Goal: Check status: Check status

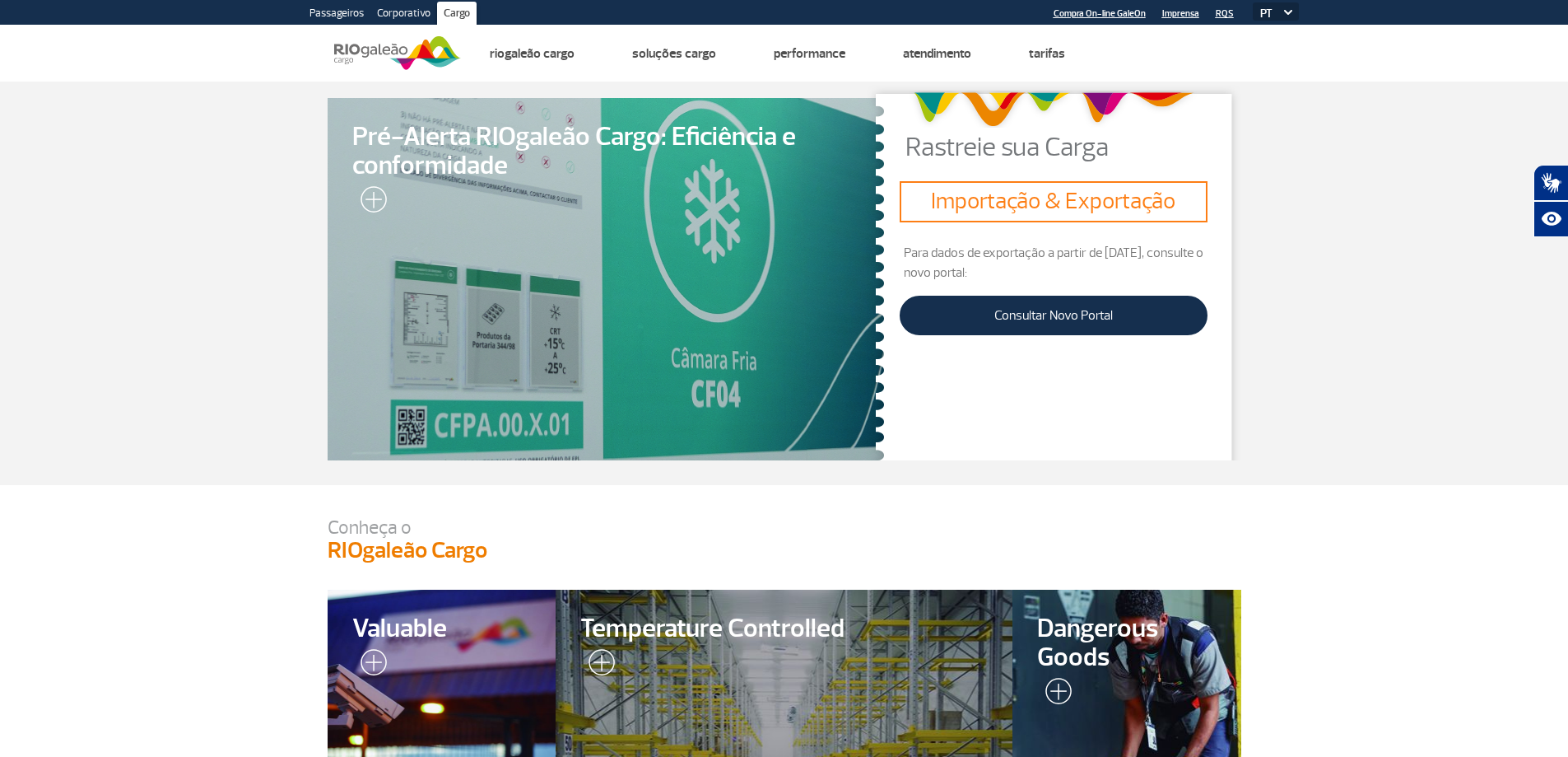
click at [1028, 217] on div "Importação & Exportação" at bounding box center [1053, 202] width 307 height 41
click at [1019, 309] on link "Consultar Novo Portal" at bounding box center [1053, 316] width 307 height 40
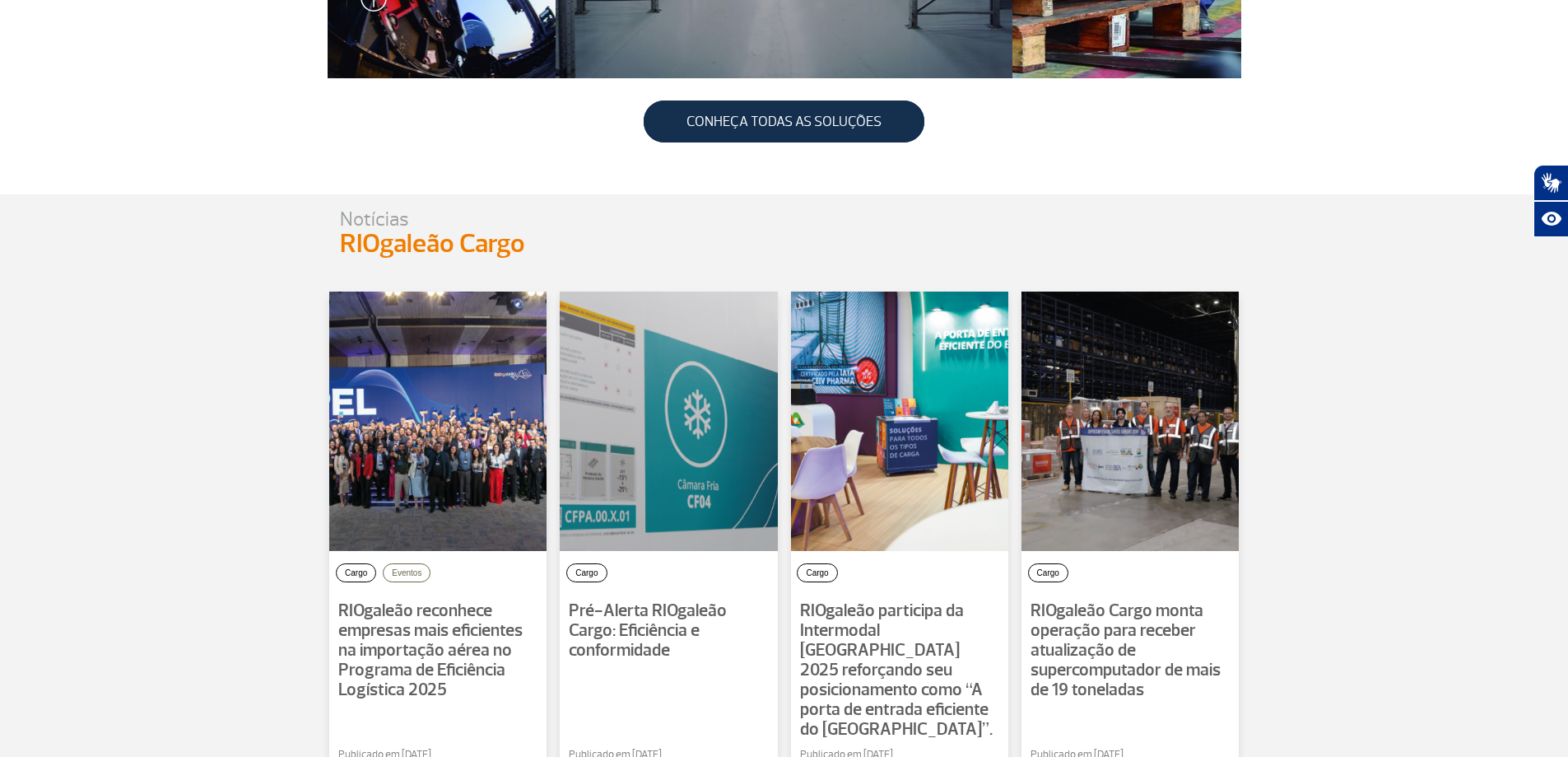
scroll to position [576, 0]
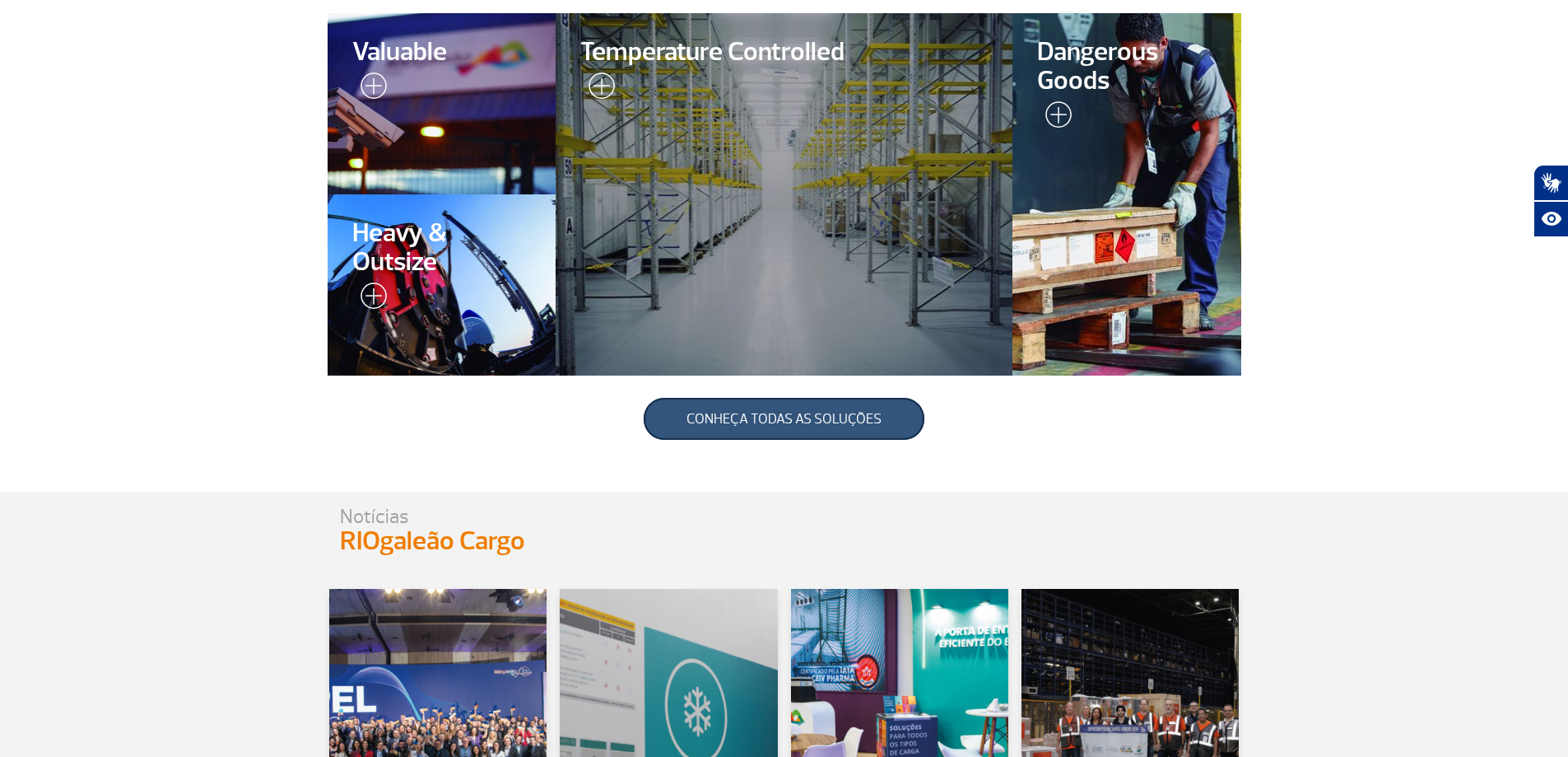
click at [859, 414] on link "CONHEÇA TODAS AS SOLUÇÕES" at bounding box center [784, 419] width 281 height 42
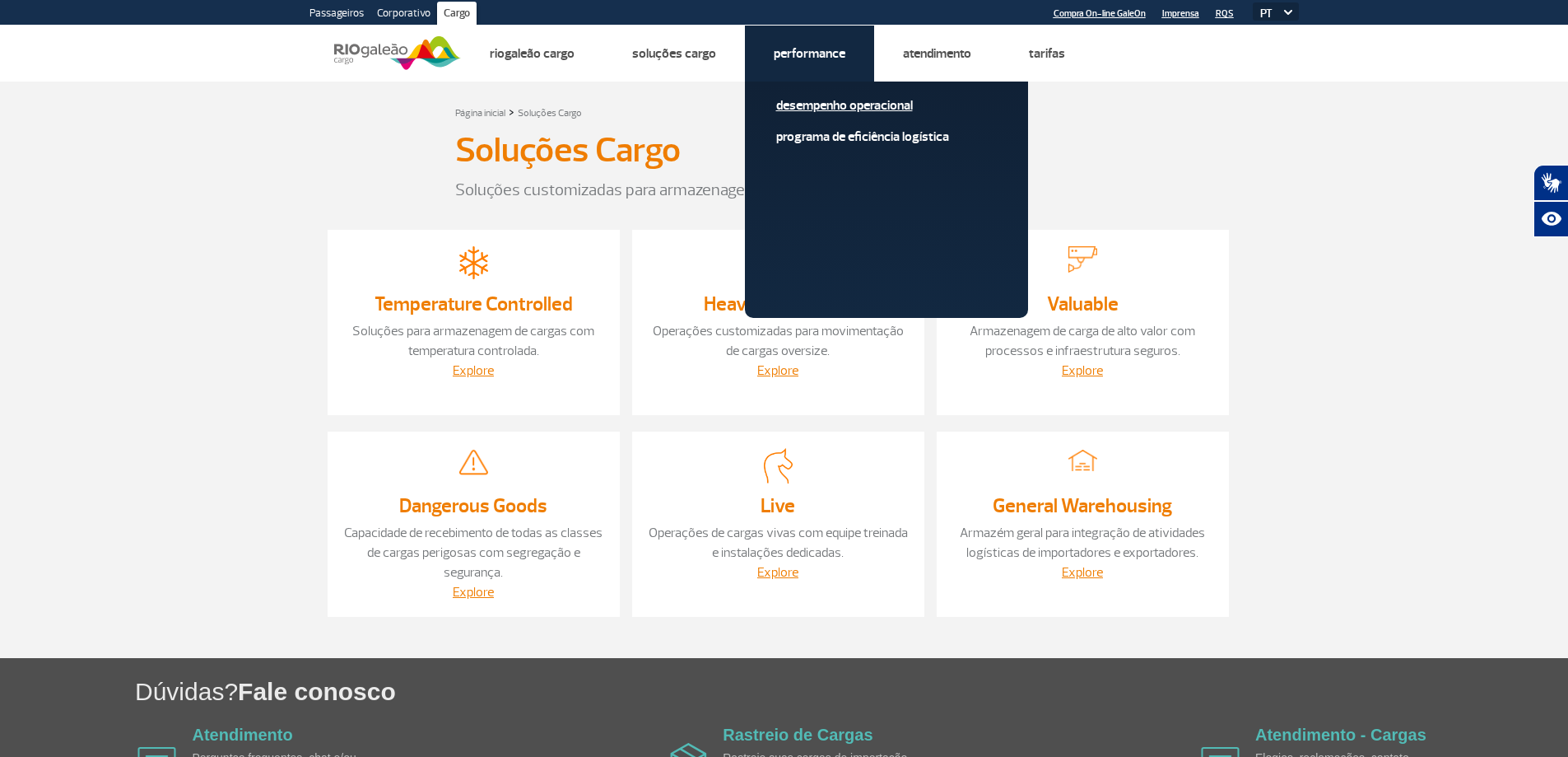
click at [827, 99] on link "Desempenho Operacional" at bounding box center [887, 105] width 220 height 18
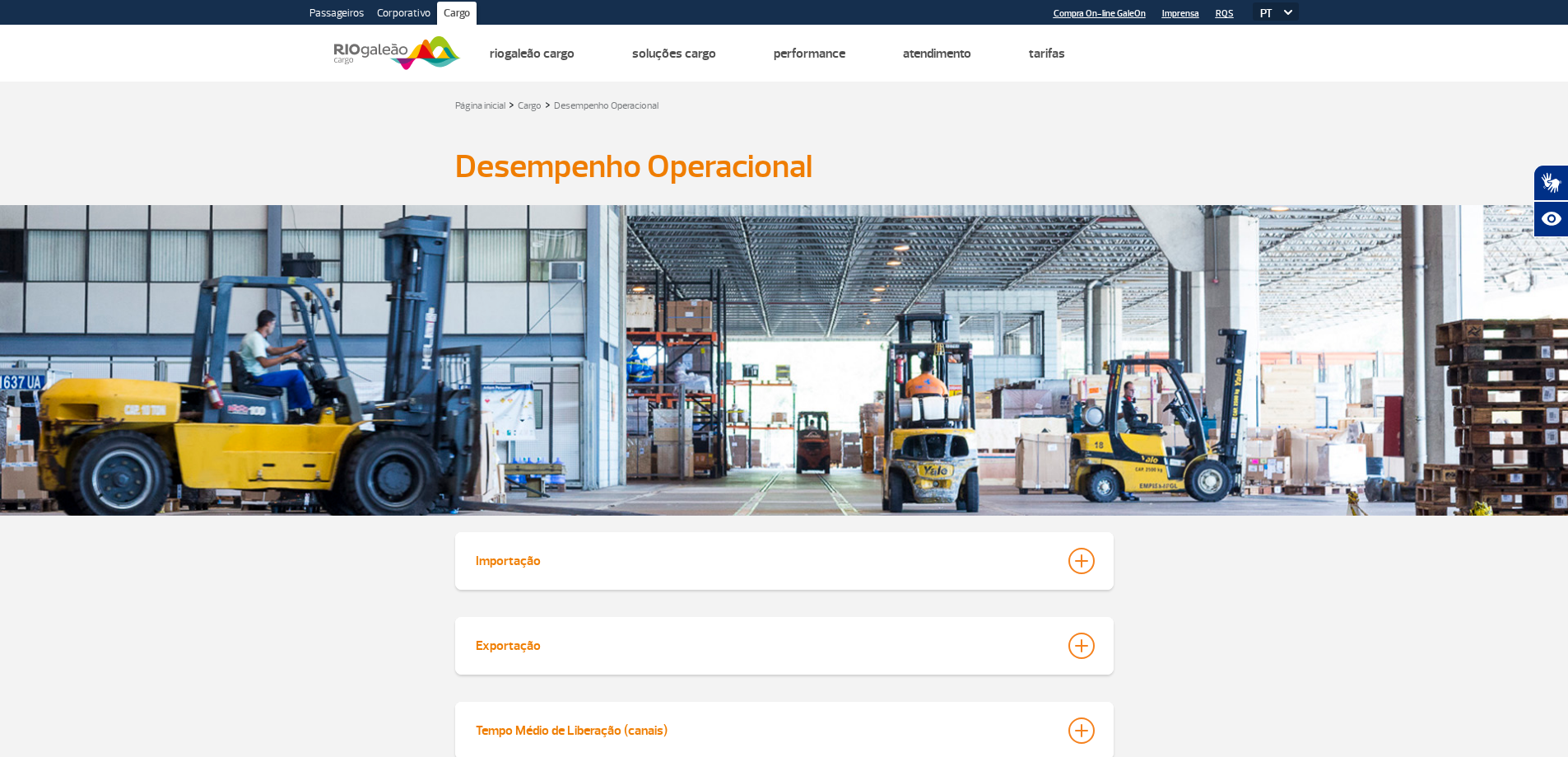
click at [564, 542] on button "Importação" at bounding box center [784, 561] width 619 height 38
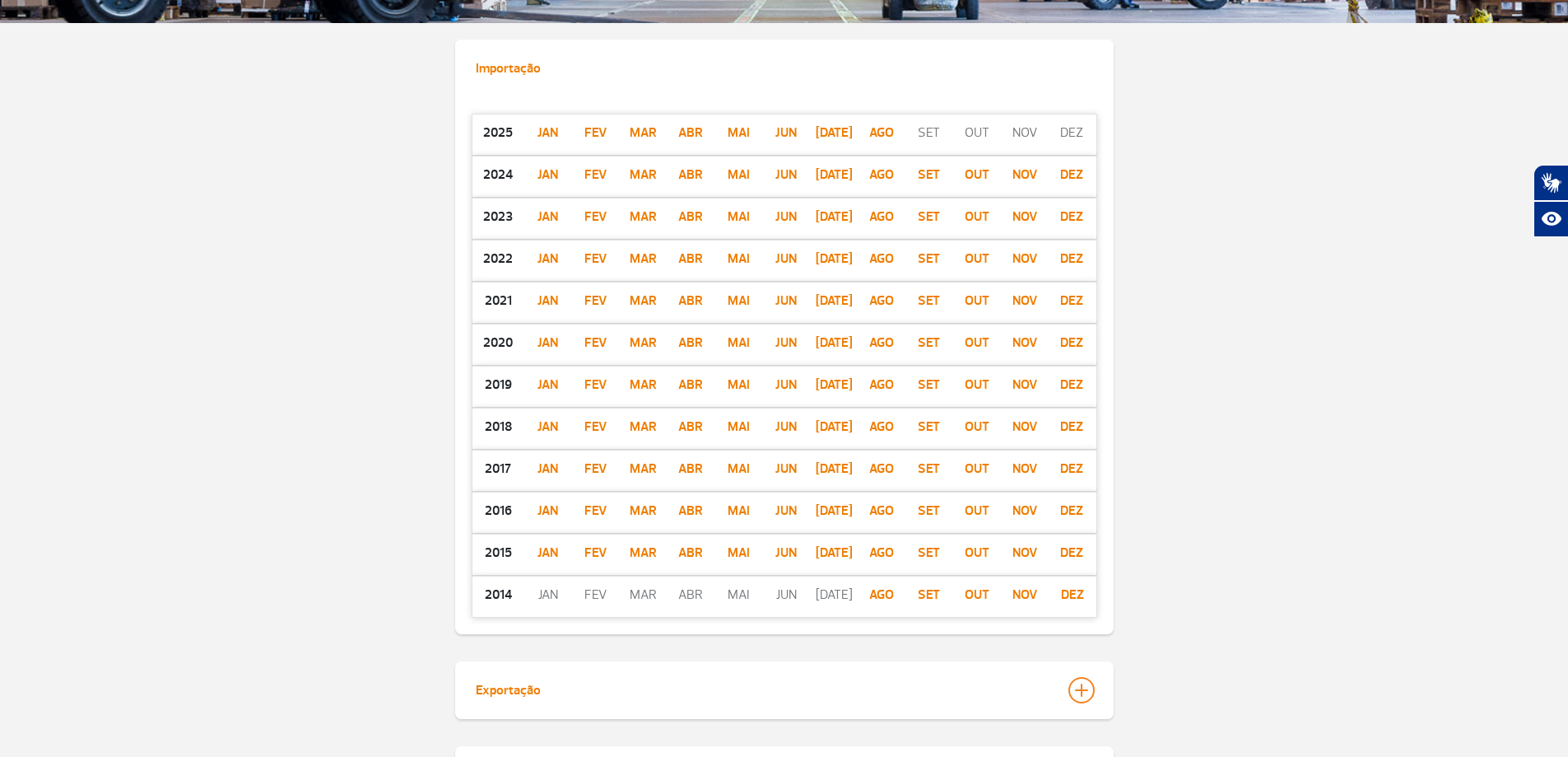
scroll to position [494, 0]
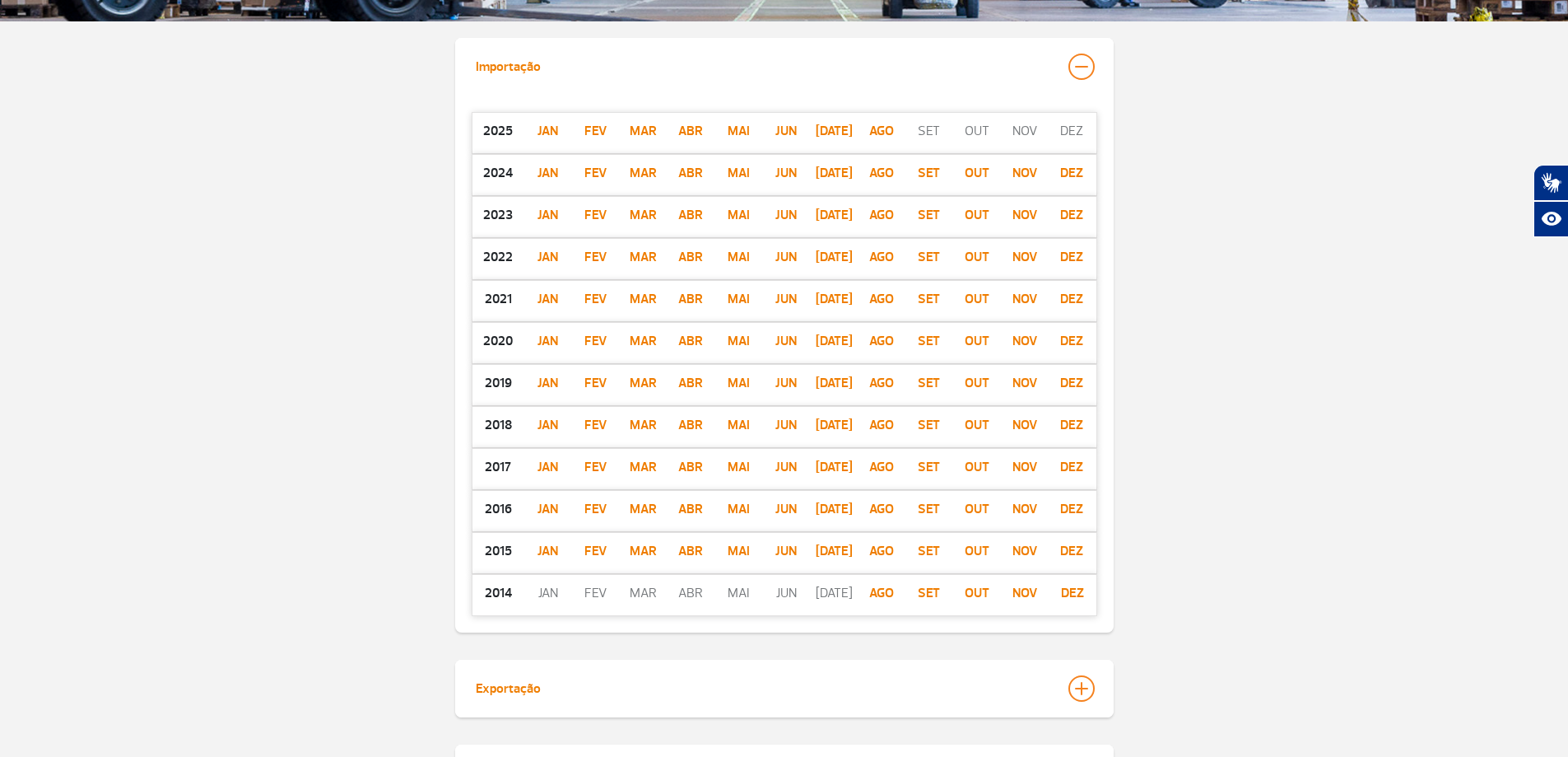
click at [1076, 167] on p "dez" at bounding box center [1072, 173] width 48 height 20
click at [493, 179] on p "2024" at bounding box center [498, 173] width 52 height 20
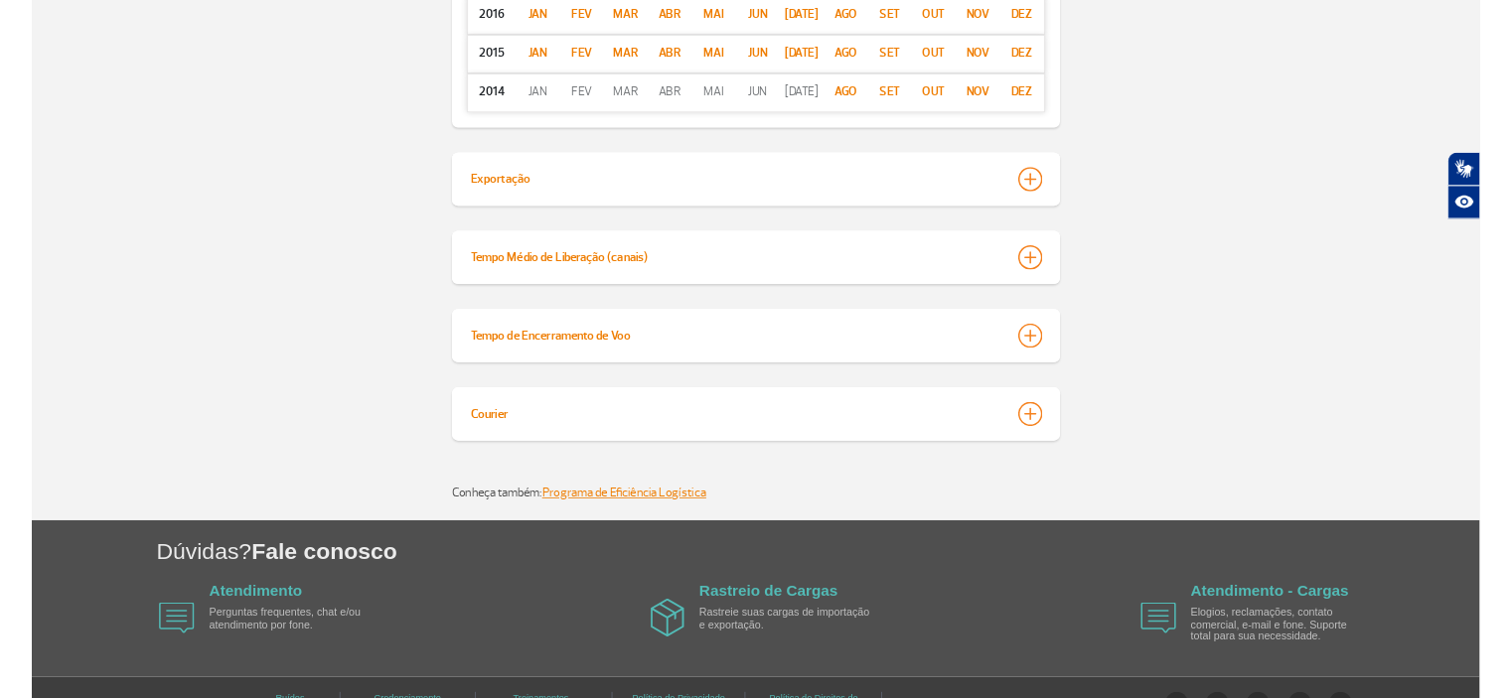
scroll to position [497, 0]
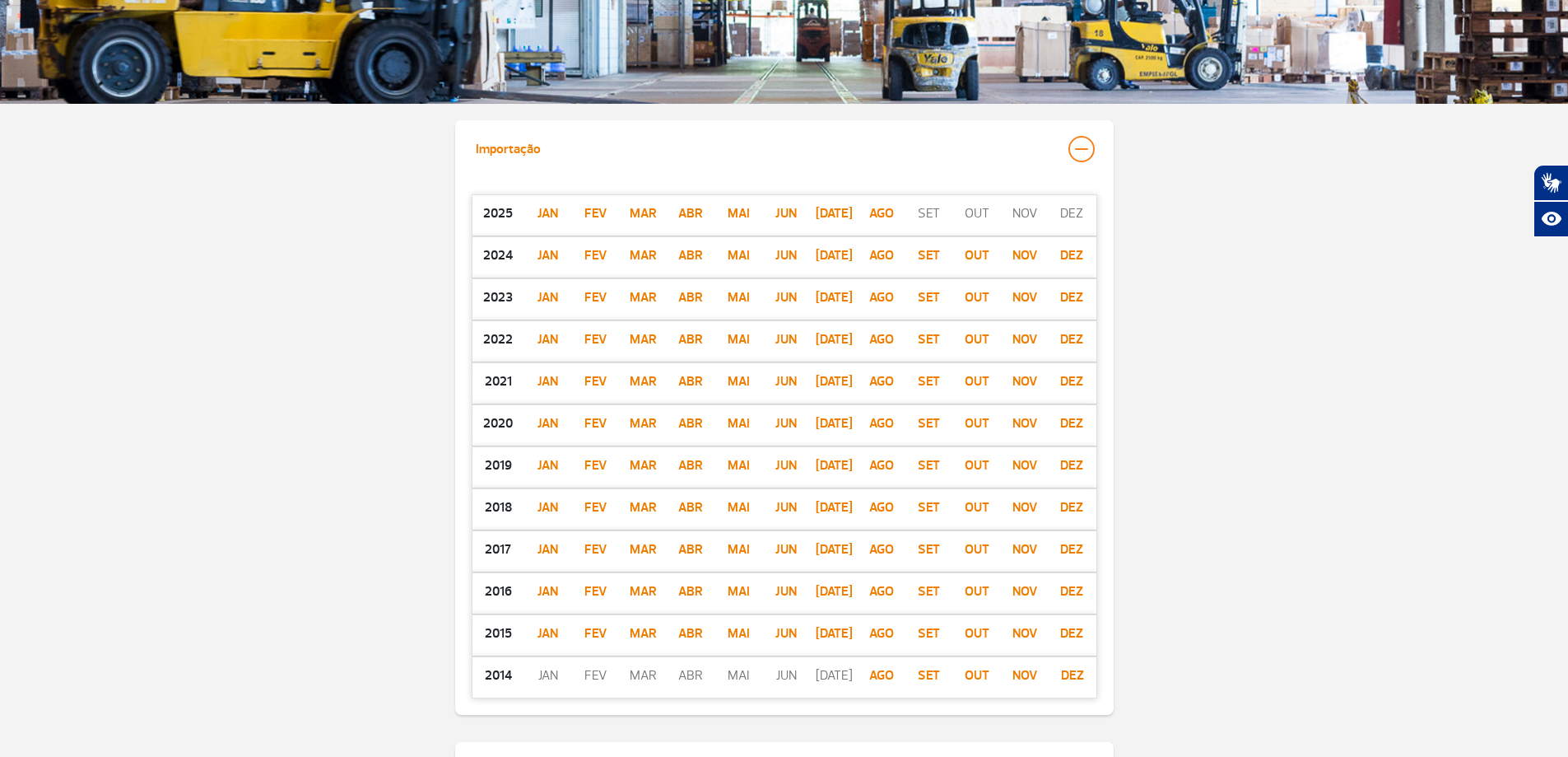
click at [894, 206] on p "ago" at bounding box center [882, 213] width 48 height 20
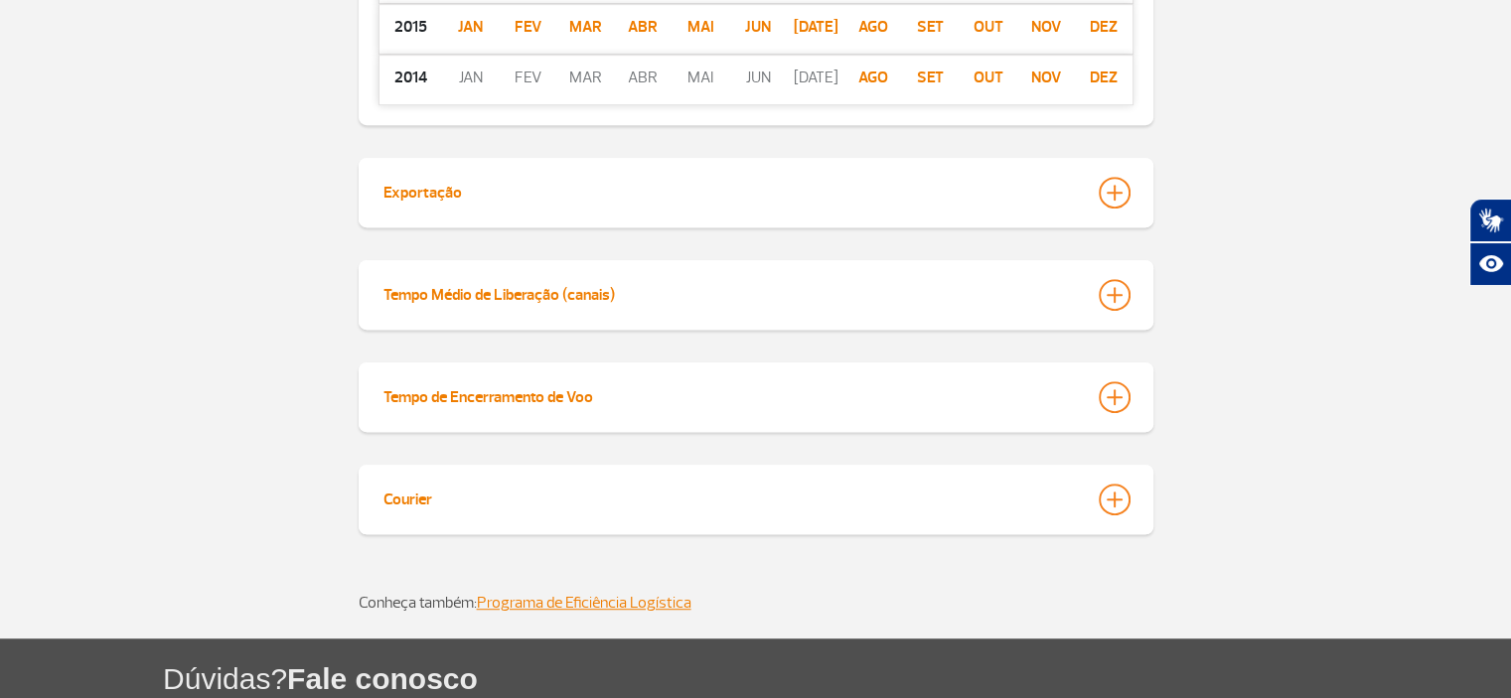
scroll to position [1374, 0]
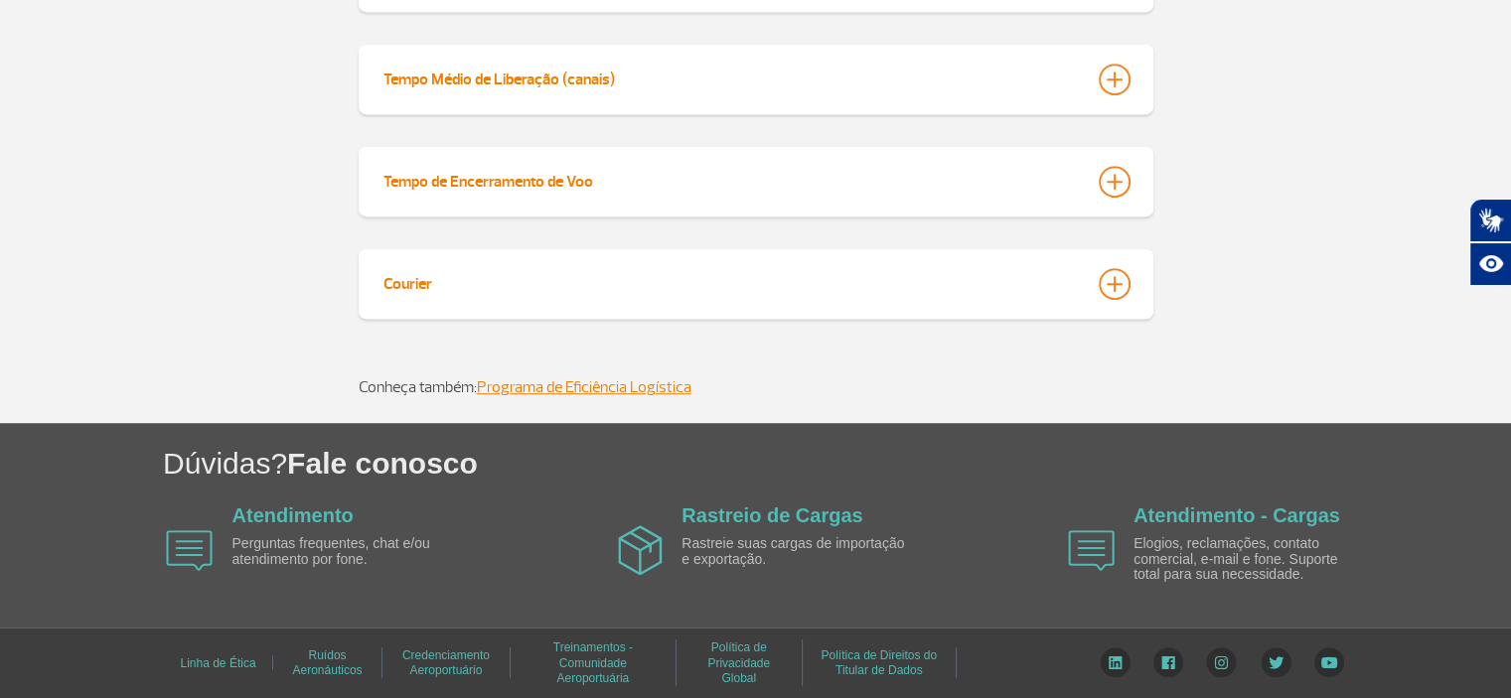
click at [1113, 182] on div at bounding box center [1114, 182] width 32 height 32
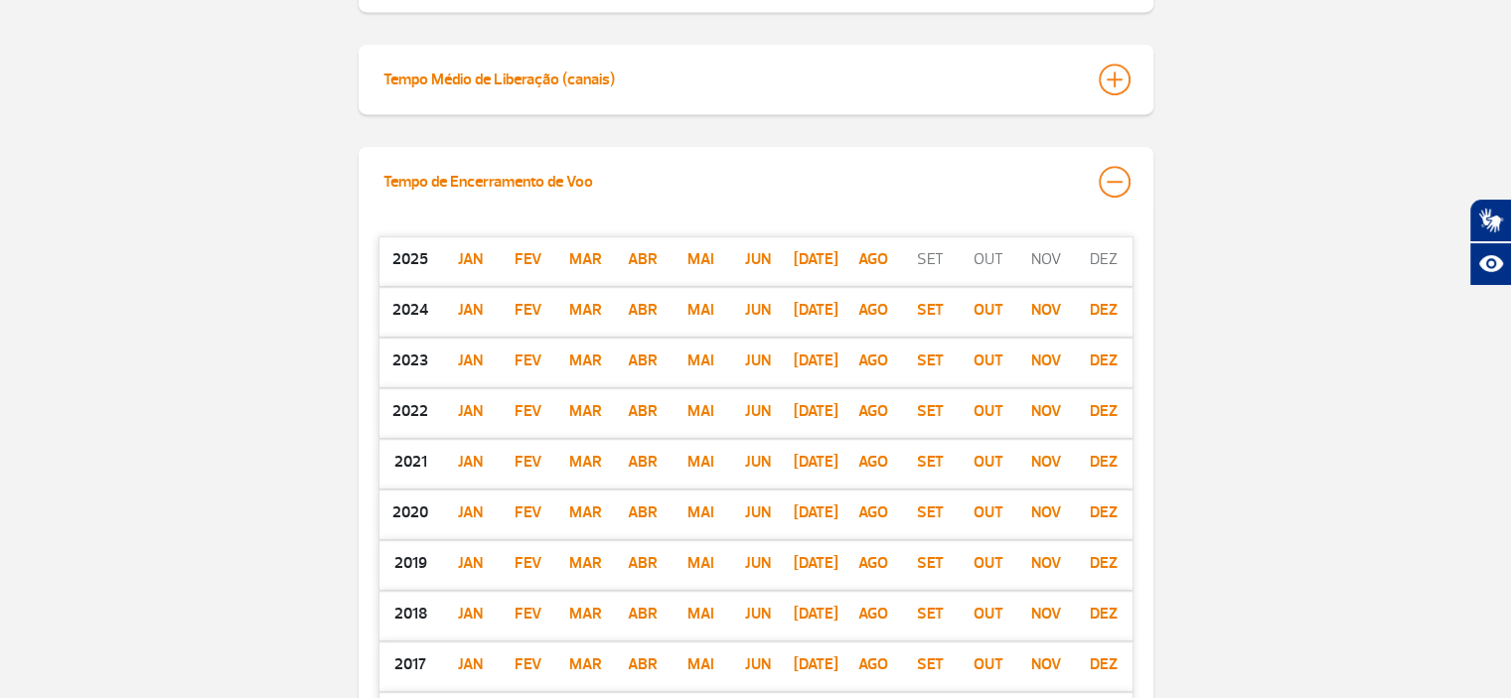
click at [1098, 310] on p "dez" at bounding box center [1104, 310] width 58 height 24
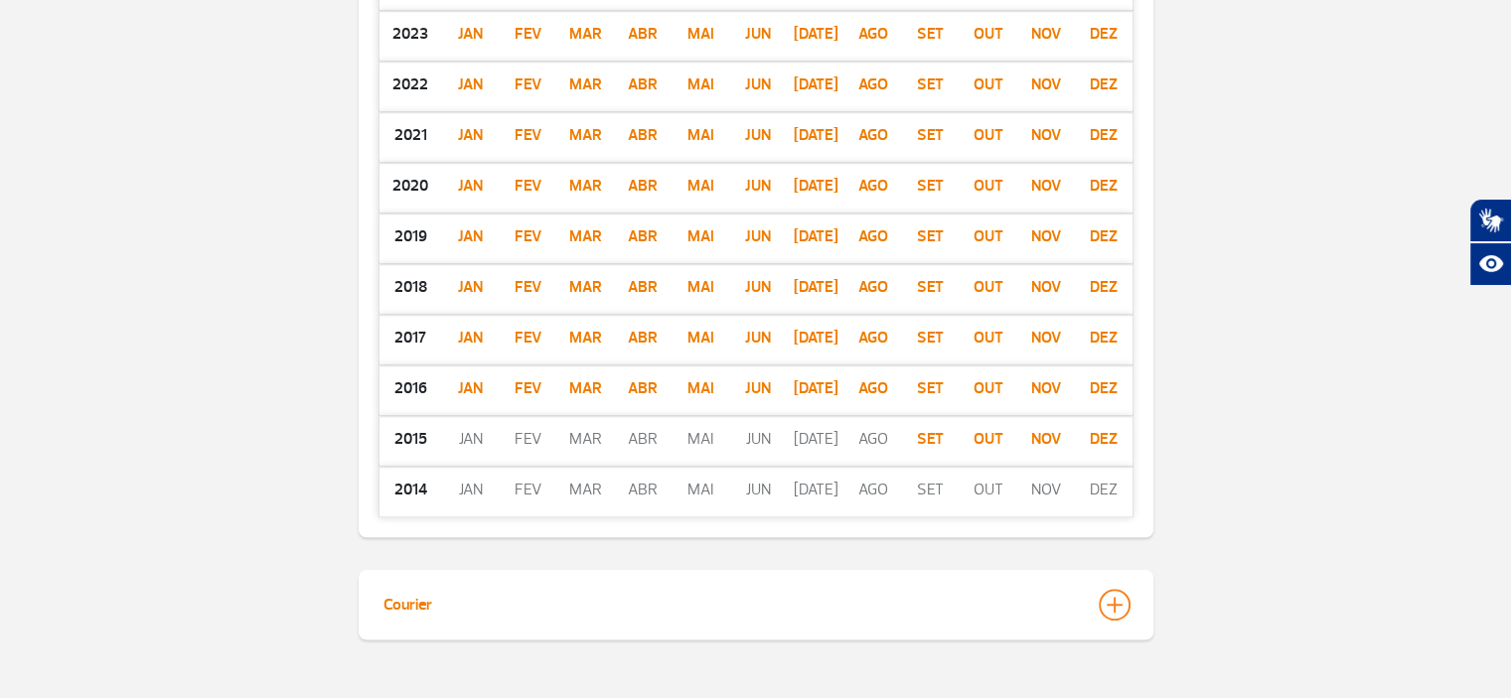
scroll to position [2021, 0]
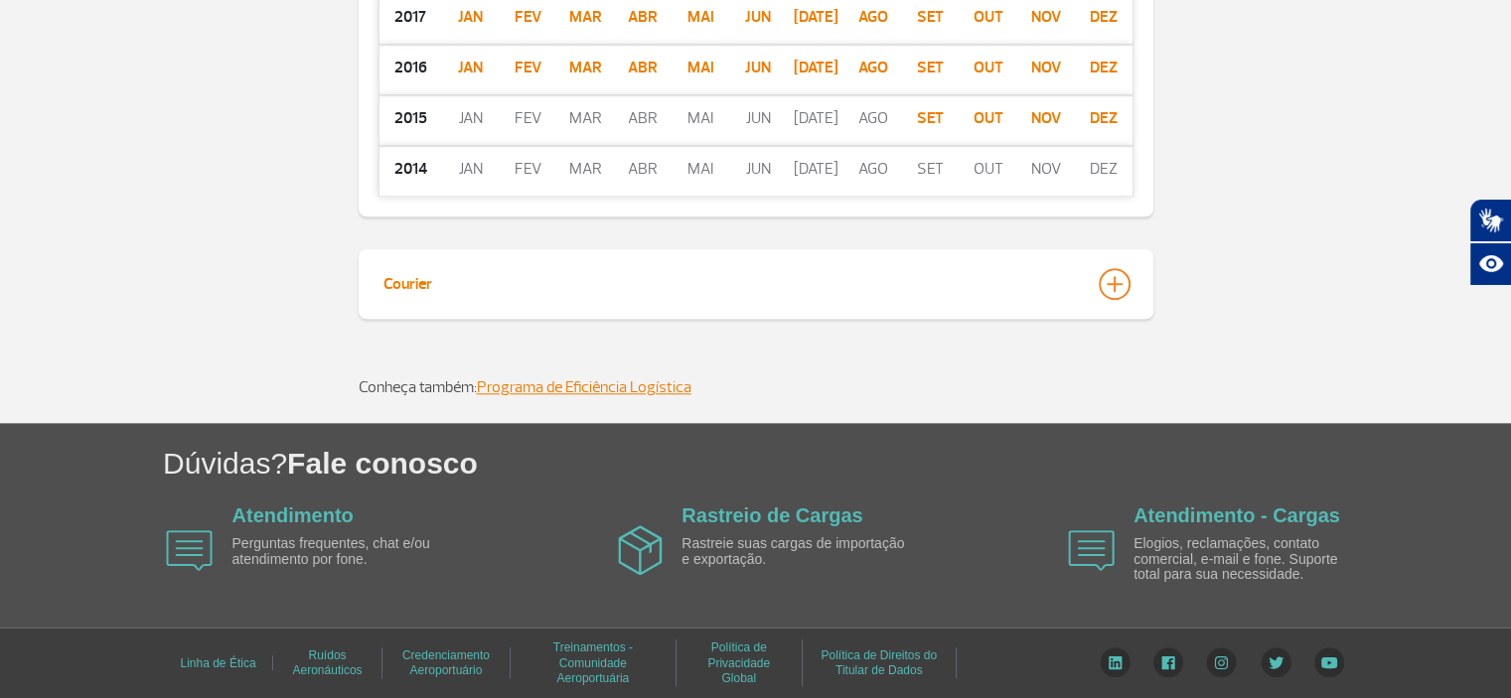
click at [1123, 289] on div at bounding box center [1114, 284] width 32 height 32
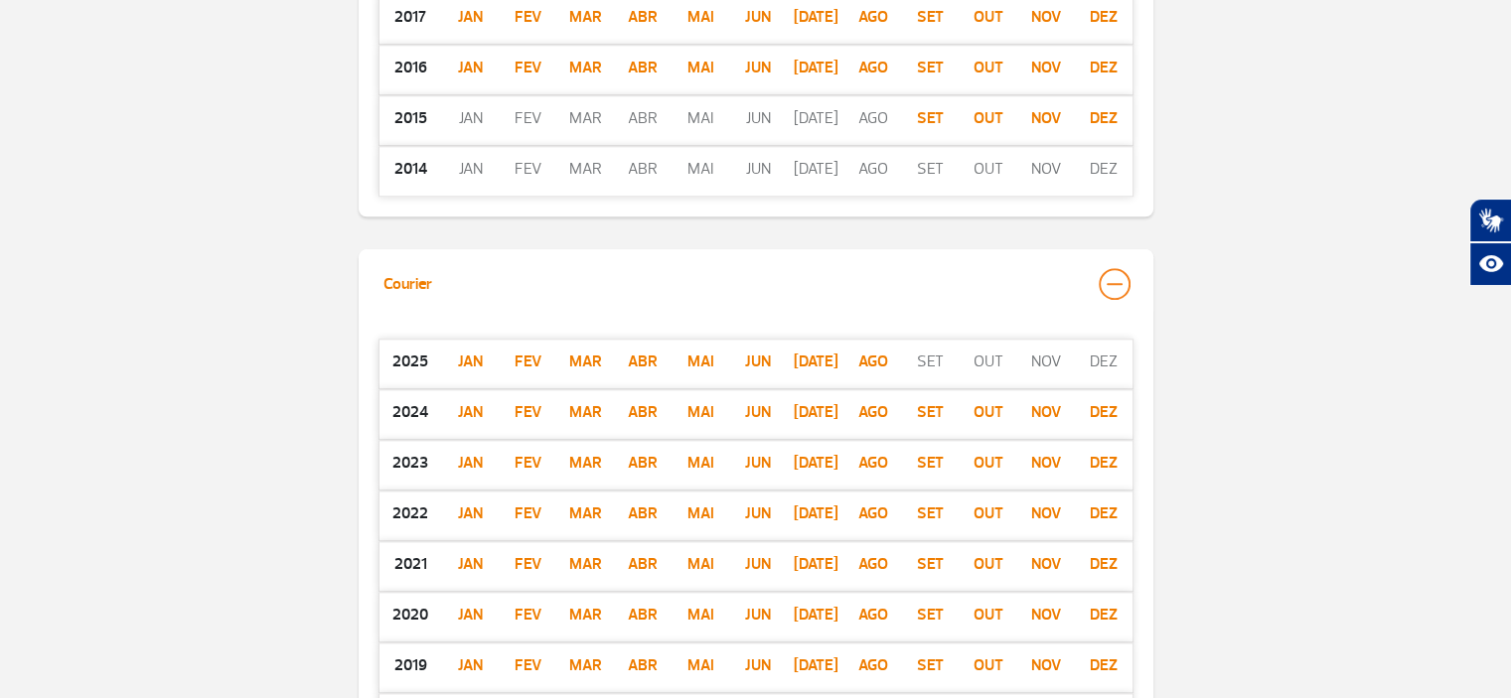
click at [1112, 404] on p "dez" at bounding box center [1104, 412] width 58 height 24
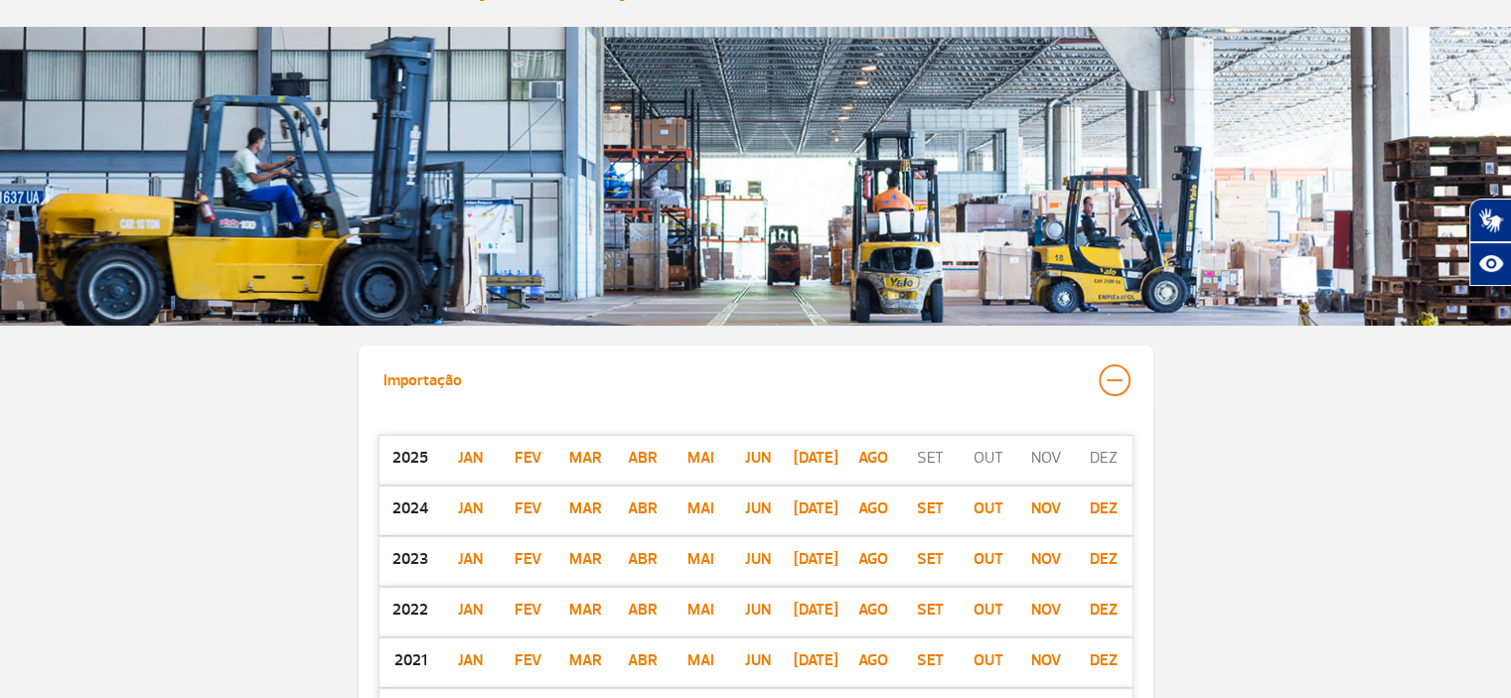
scroll to position [333, 0]
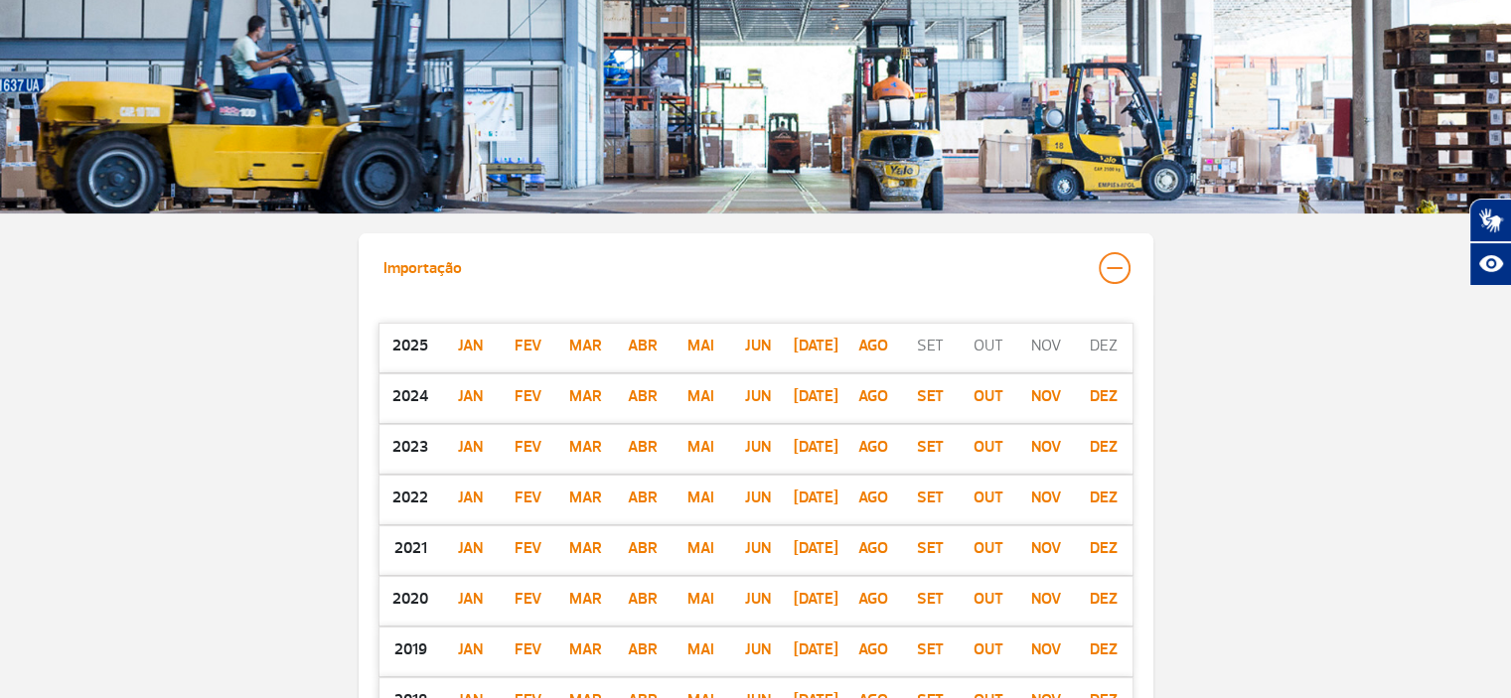
click at [1108, 443] on p "dez" at bounding box center [1104, 447] width 58 height 24
click at [1104, 496] on p "dez" at bounding box center [1104, 498] width 58 height 24
click at [1108, 549] on p "dez" at bounding box center [1104, 548] width 58 height 24
click at [1104, 603] on p "dez" at bounding box center [1104, 599] width 58 height 24
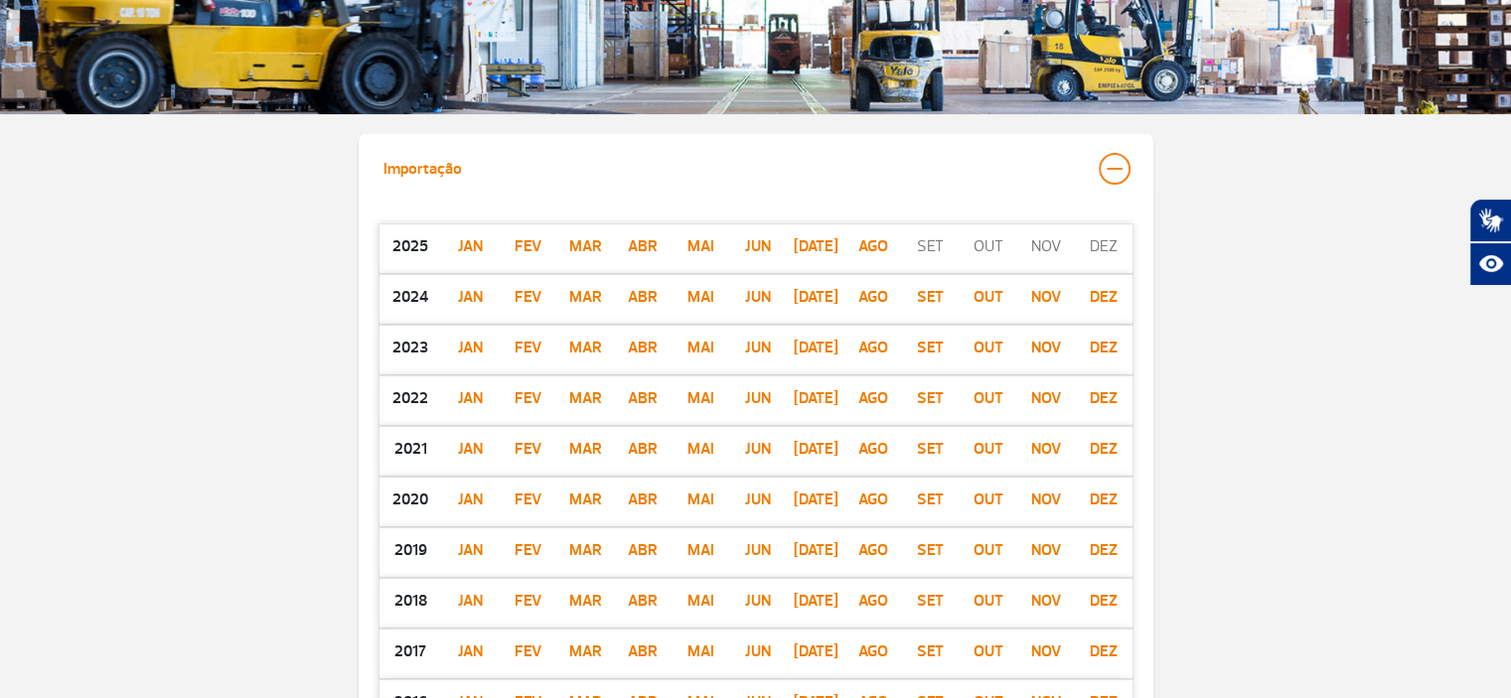
click at [1100, 552] on p "dez" at bounding box center [1104, 550] width 58 height 24
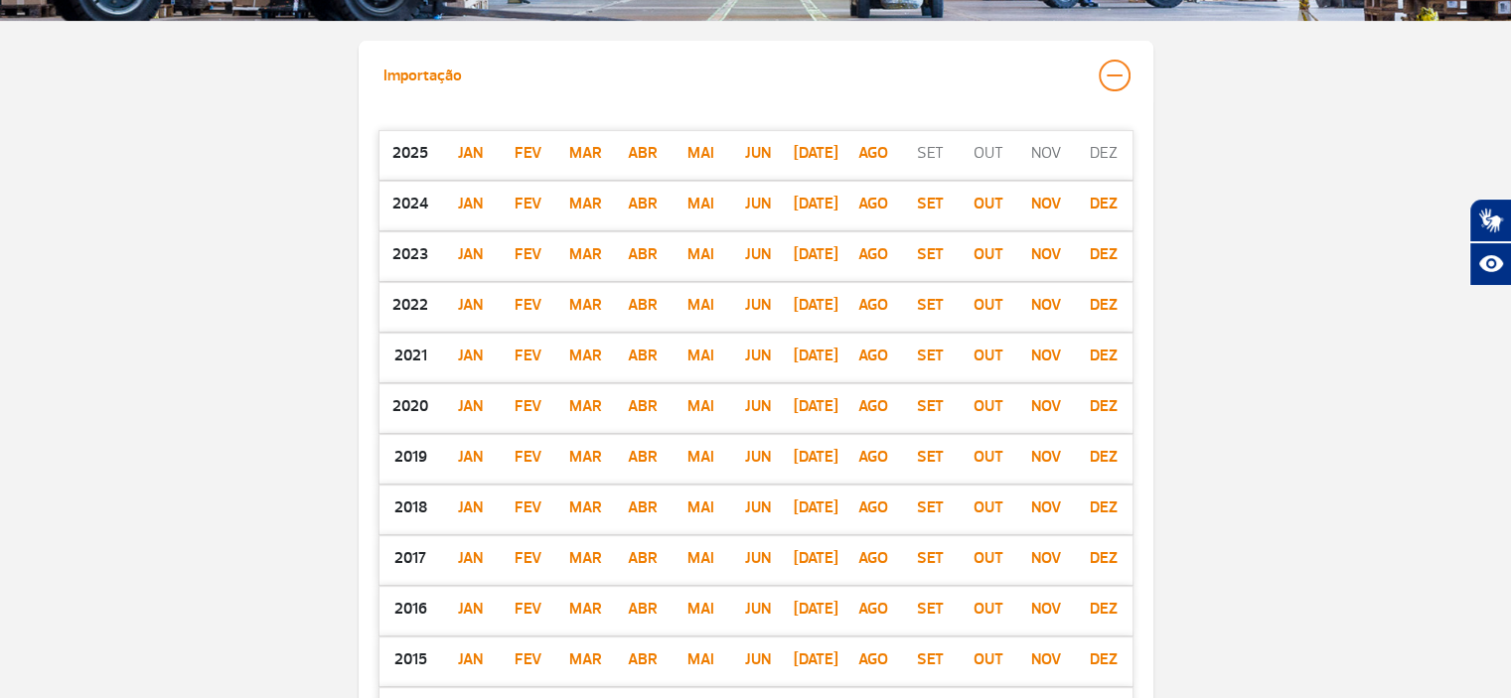
scroll to position [631, 0]
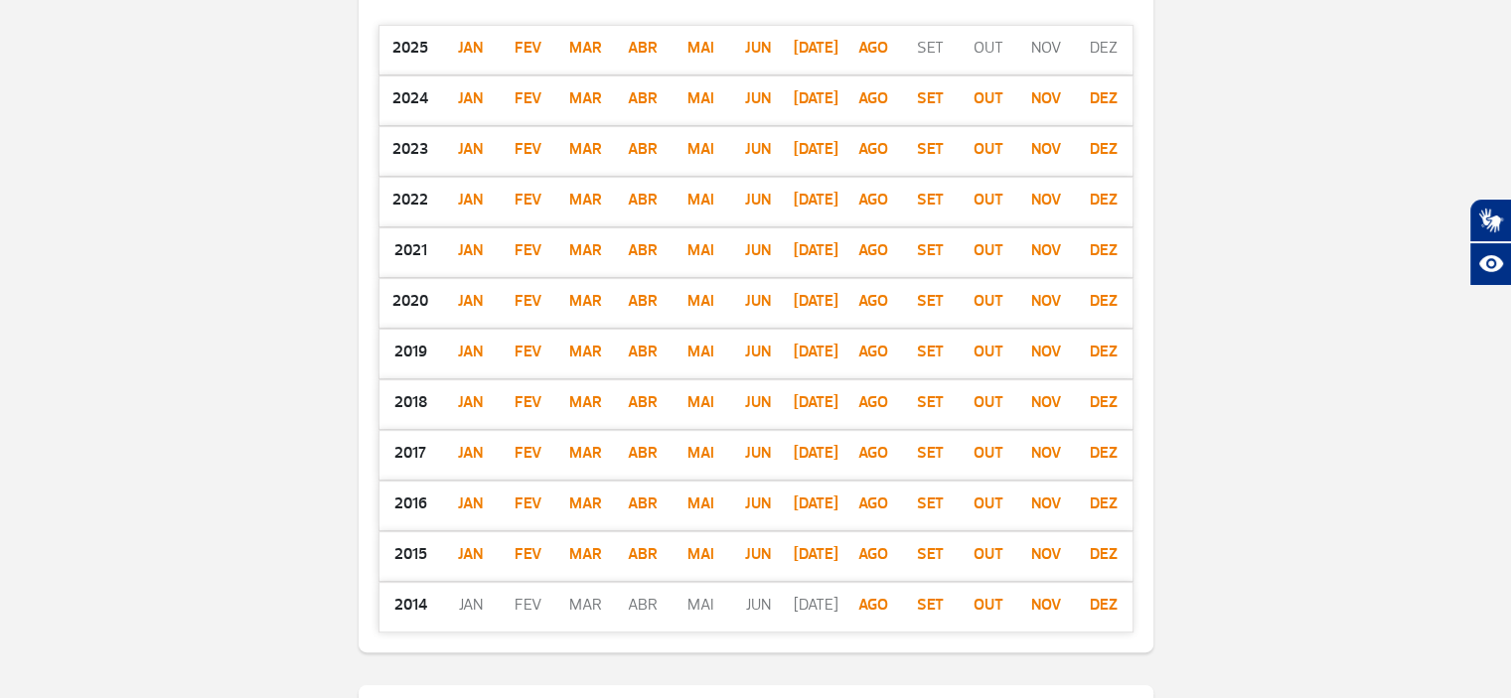
click at [1104, 398] on p "dez" at bounding box center [1104, 402] width 58 height 24
